Goal: Find specific page/section: Find specific page/section

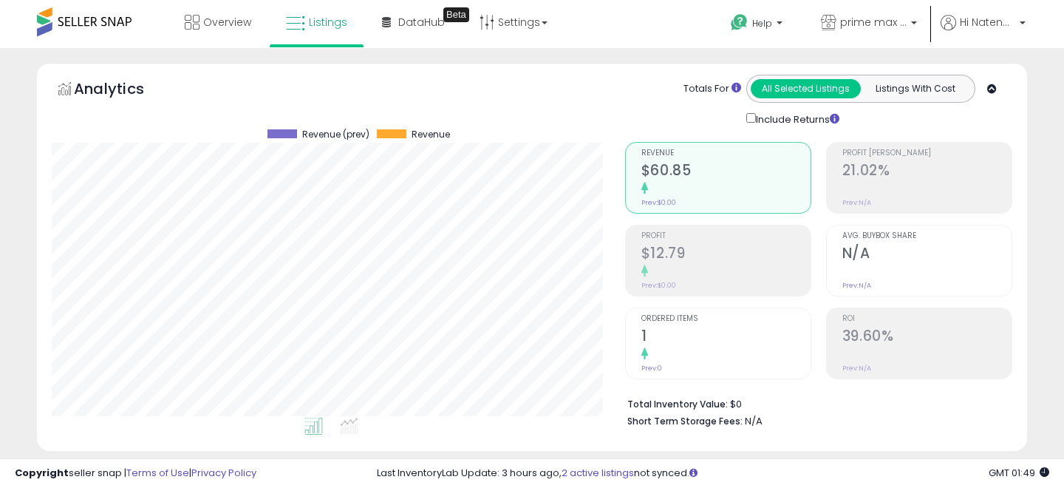
select select "*"
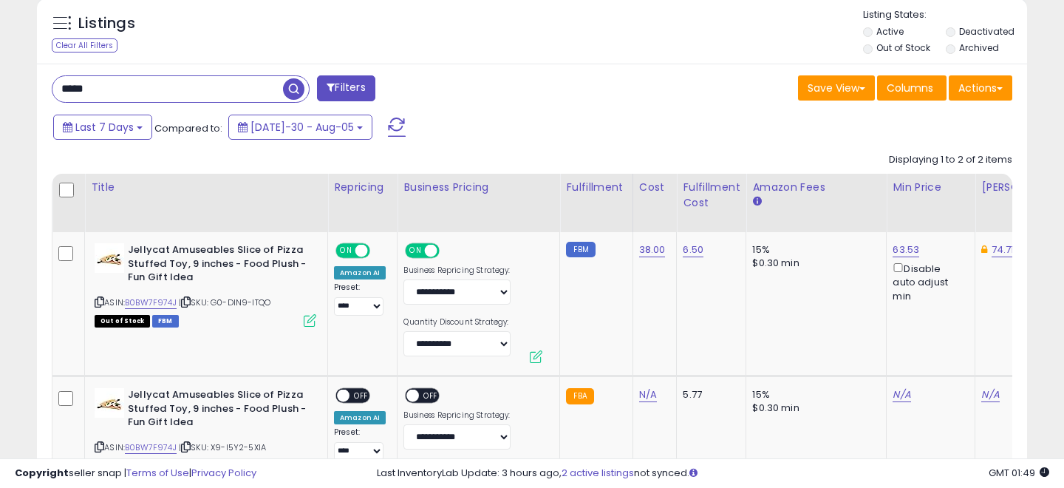
scroll to position [541, 0]
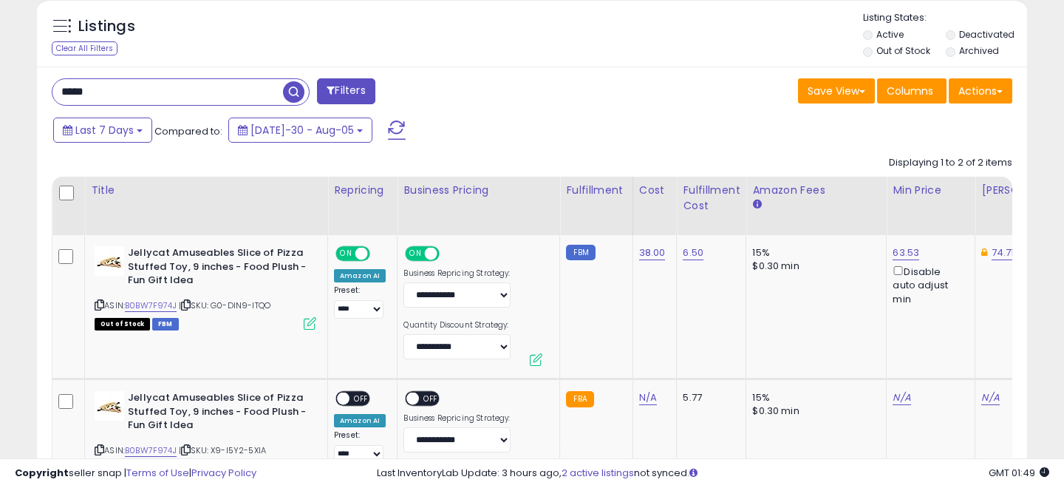
click at [330, 92] on span at bounding box center [331, 90] width 8 height 10
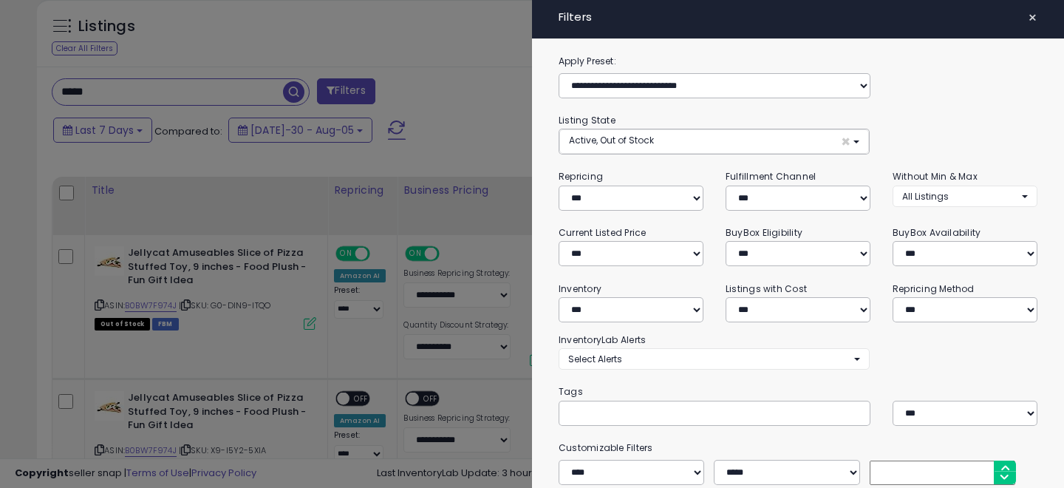
scroll to position [183, 0]
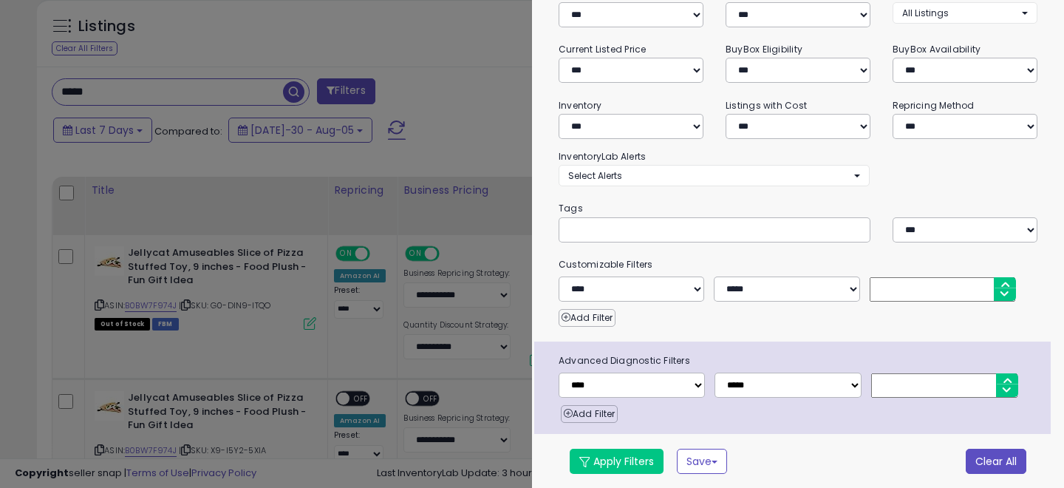
click at [987, 458] on button "Clear All" at bounding box center [996, 461] width 61 height 25
select select "*"
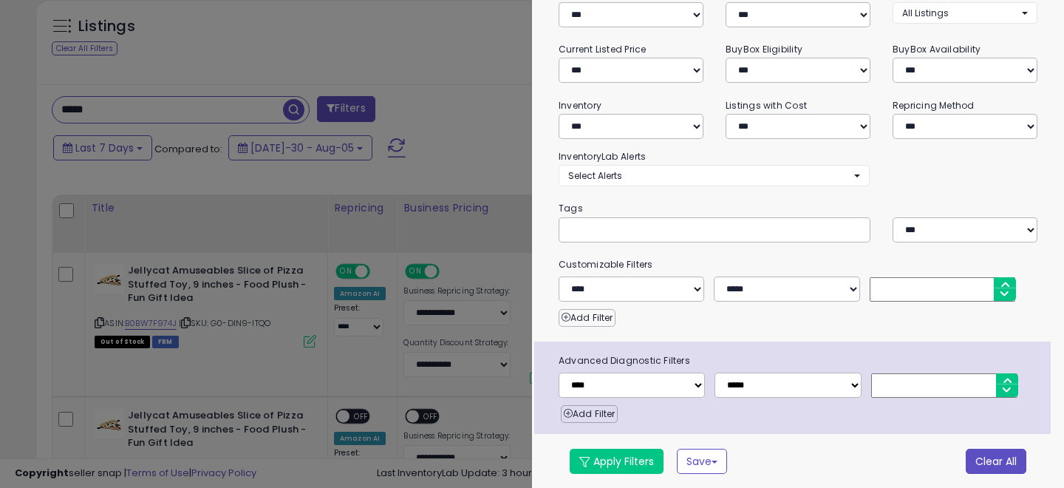
click at [982, 470] on button "Clear All" at bounding box center [996, 461] width 61 height 25
select select "*"
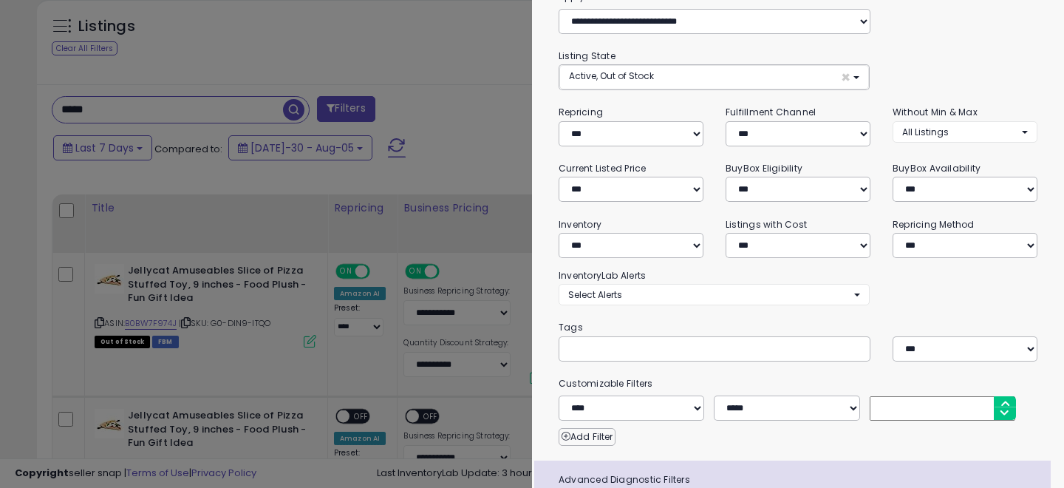
scroll to position [0, 0]
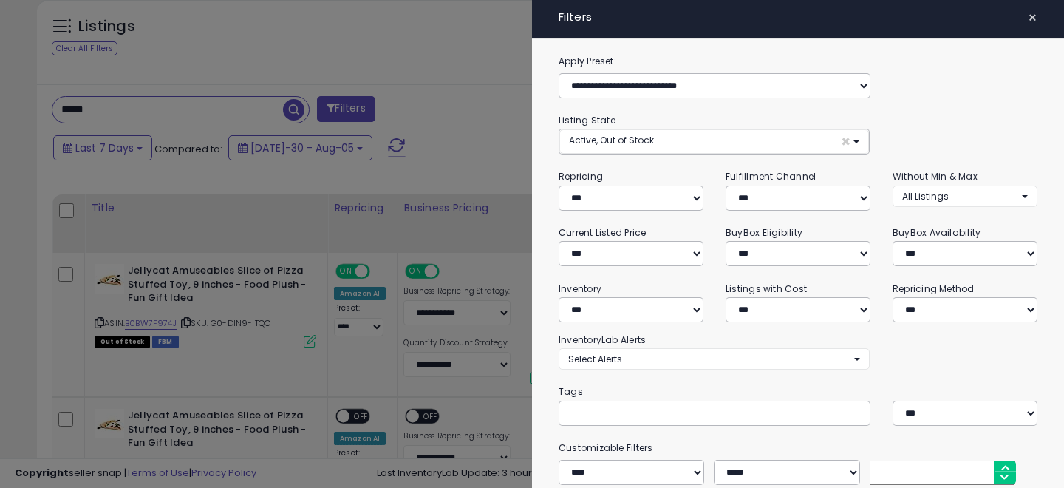
click at [1038, 15] on button "×" at bounding box center [1032, 17] width 21 height 21
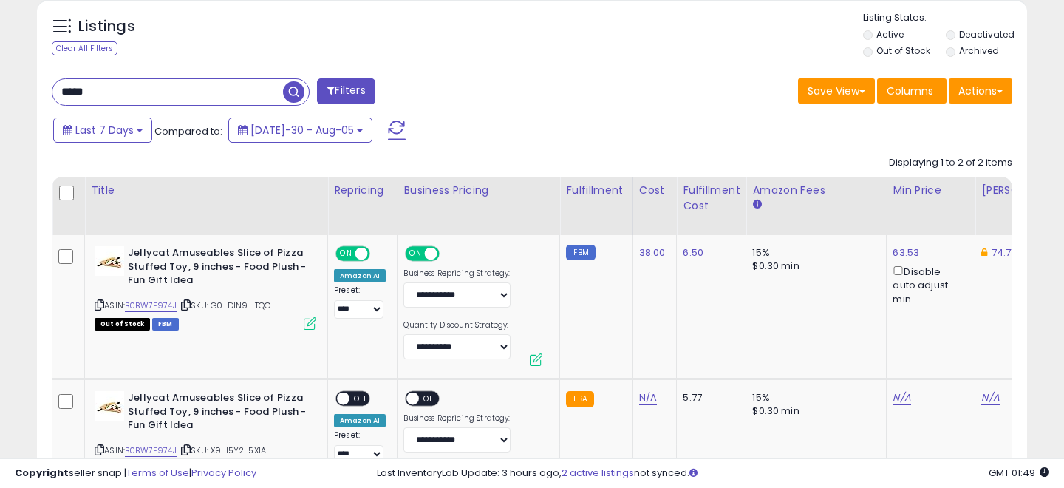
click at [119, 93] on input "*****" at bounding box center [167, 92] width 231 height 26
click at [463, 89] on div "Filters" at bounding box center [287, 93] width 492 height 30
click at [354, 91] on button "Filters" at bounding box center [346, 91] width 58 height 26
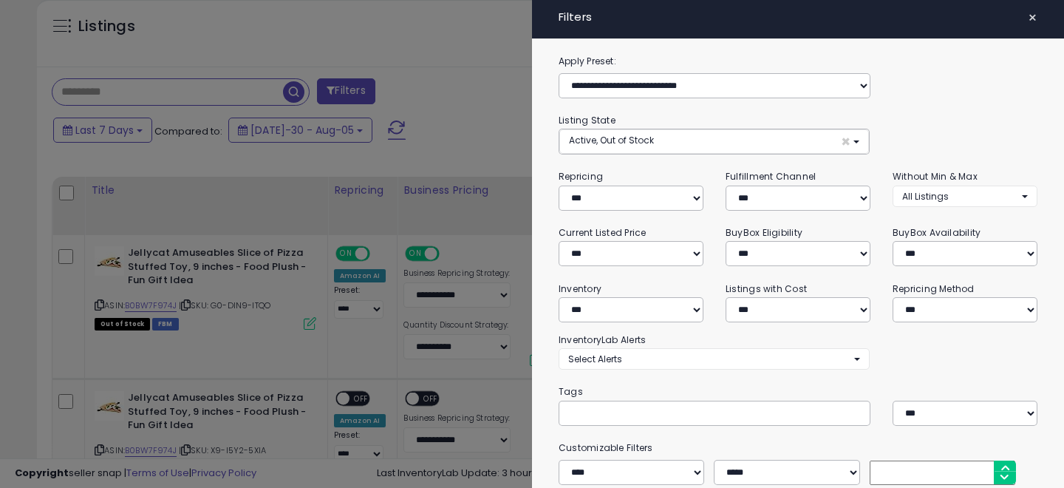
scroll to position [183, 0]
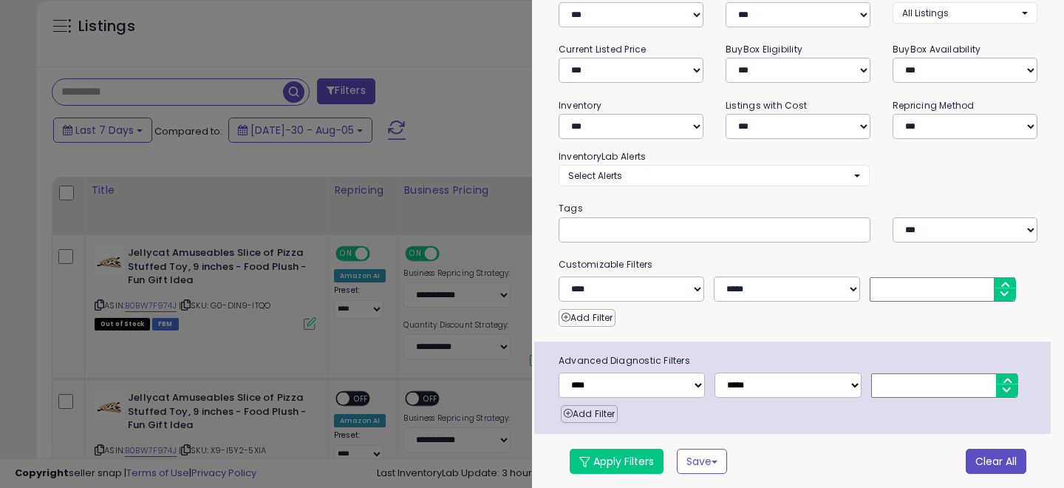
click at [987, 458] on button "Clear All" at bounding box center [996, 461] width 61 height 25
select select "*"
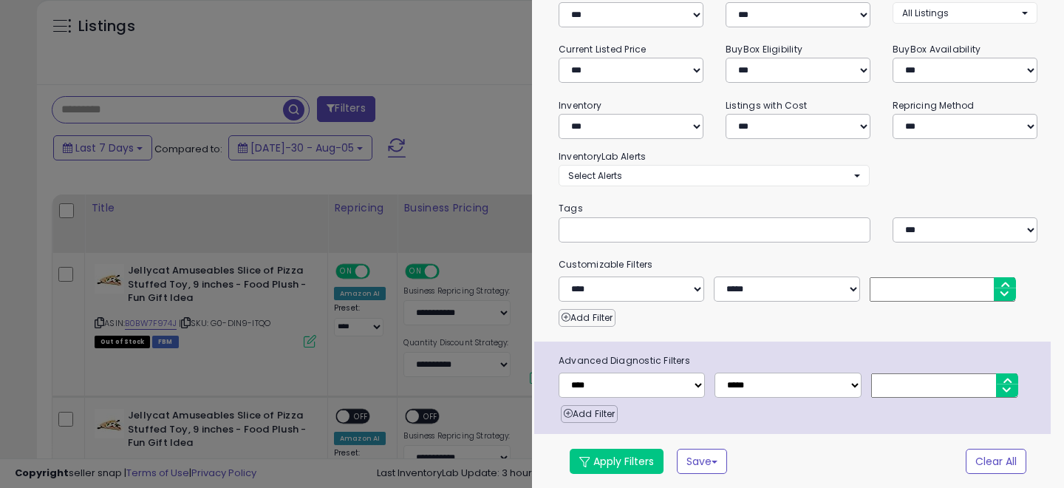
click at [448, 84] on div at bounding box center [532, 244] width 1064 height 488
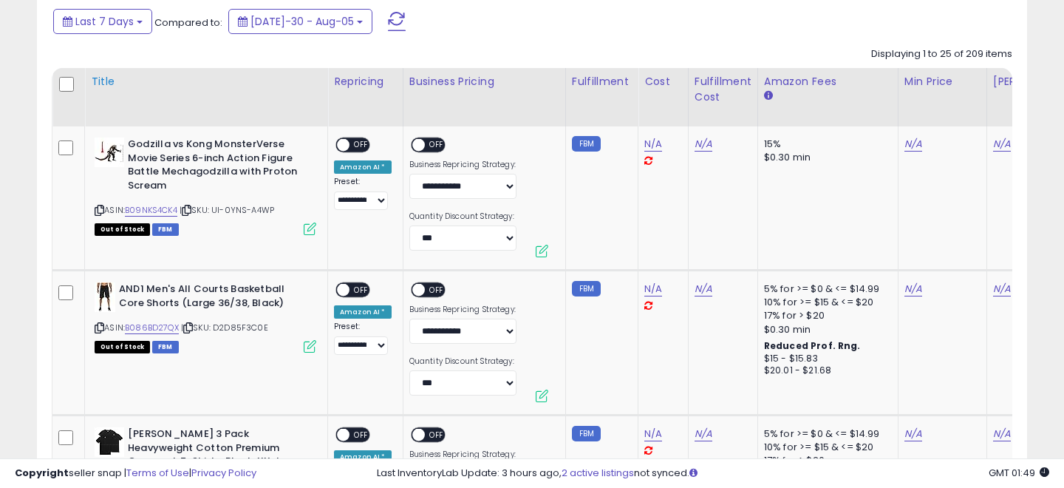
scroll to position [719, 0]
